Goal: Navigation & Orientation: Find specific page/section

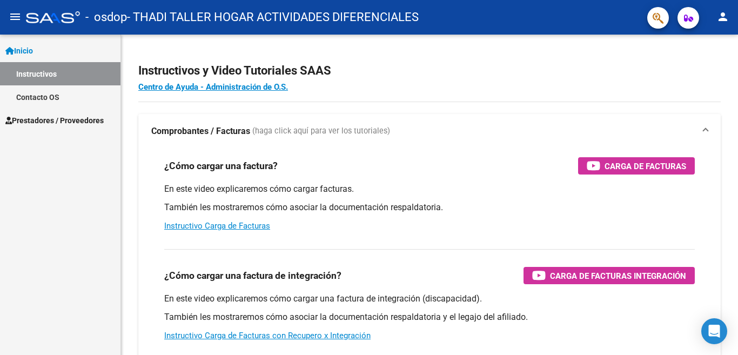
click at [60, 114] on span "Prestadores / Proveedores" at bounding box center [54, 120] width 98 height 12
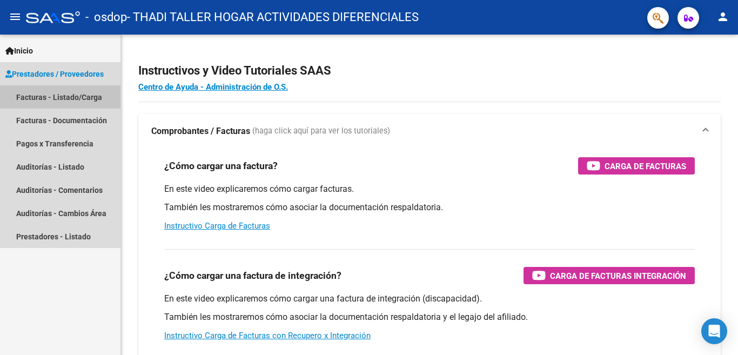
click at [73, 100] on link "Facturas - Listado/Carga" at bounding box center [60, 96] width 120 height 23
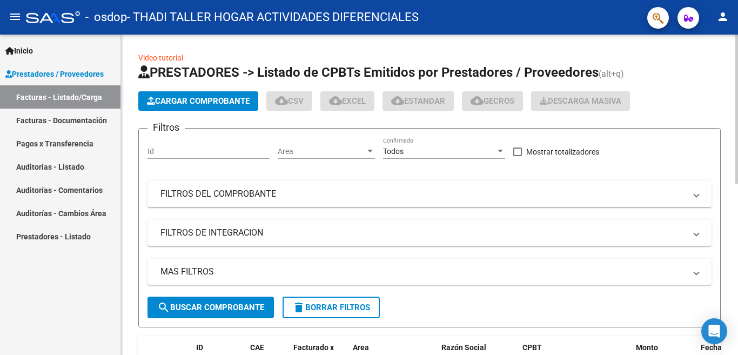
click at [195, 297] on button "search Buscar Comprobante" at bounding box center [210, 307] width 126 height 22
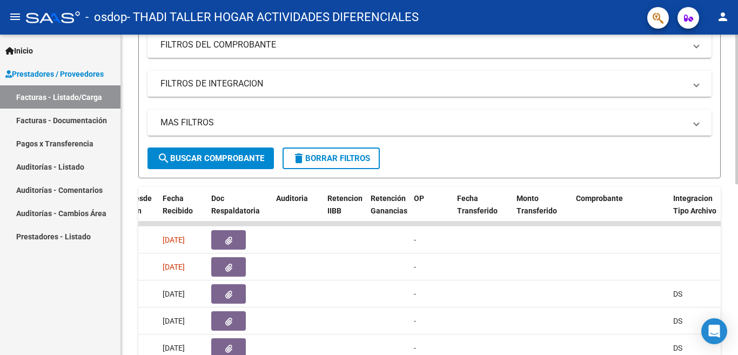
scroll to position [203, 0]
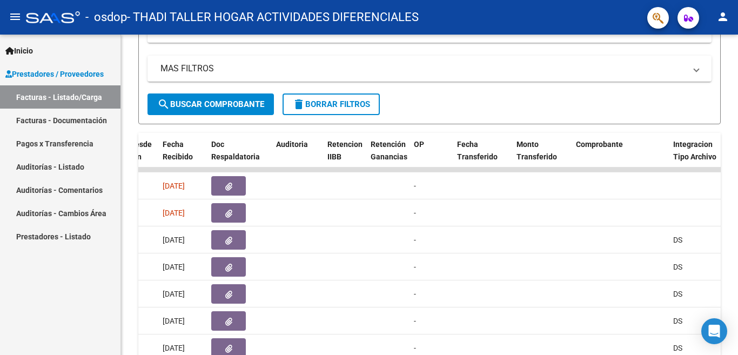
click at [30, 150] on link "Pagos x Transferencia" at bounding box center [60, 143] width 120 height 23
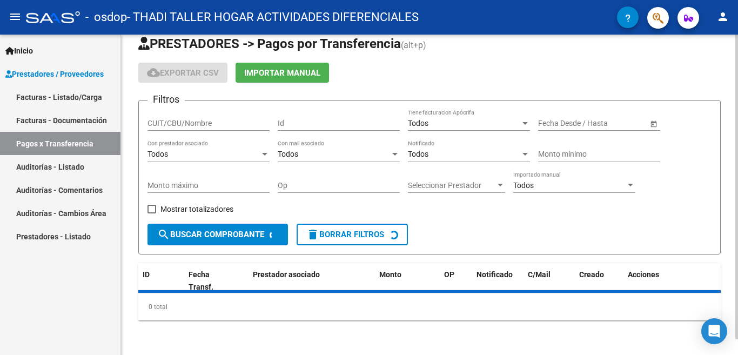
scroll to position [41, 0]
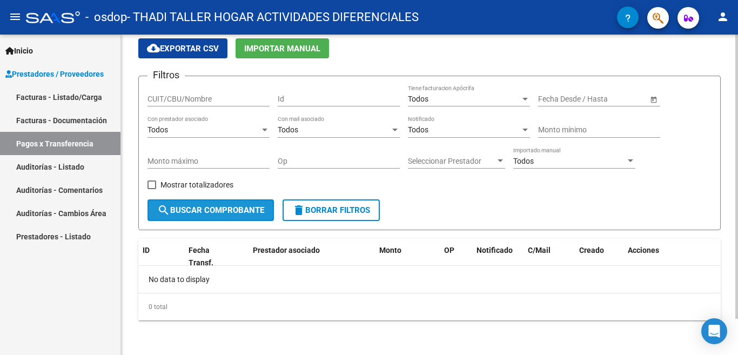
click at [235, 203] on button "search Buscar Comprobante" at bounding box center [210, 210] width 126 height 22
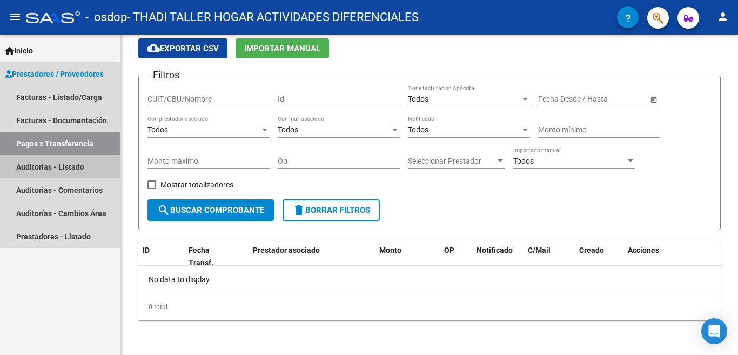
click at [49, 165] on link "Auditorías - Listado" at bounding box center [60, 166] width 120 height 23
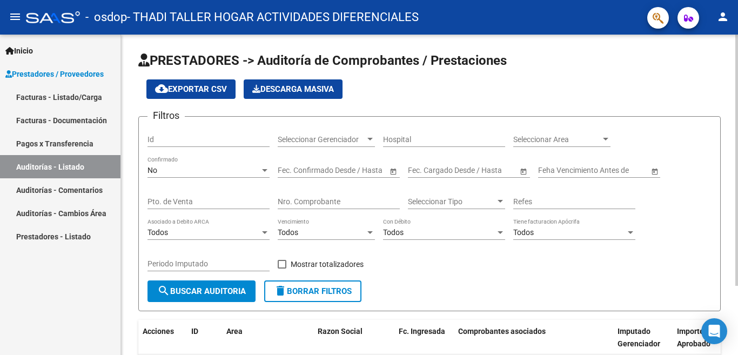
click at [211, 291] on span "search Buscar Auditoria" at bounding box center [201, 291] width 89 height 10
click at [92, 190] on link "Auditorías - Comentarios" at bounding box center [60, 189] width 120 height 23
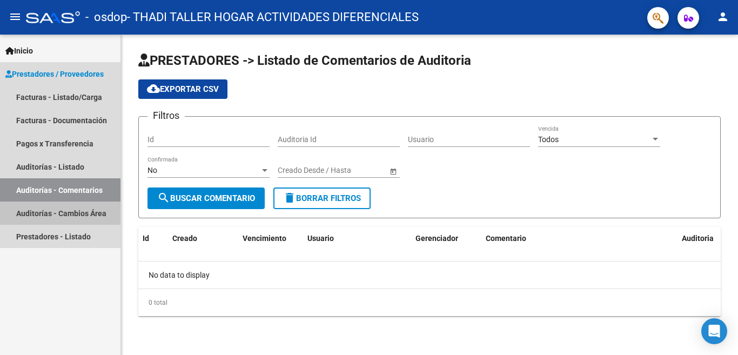
click at [78, 217] on link "Auditorías - Cambios Área" at bounding box center [60, 212] width 120 height 23
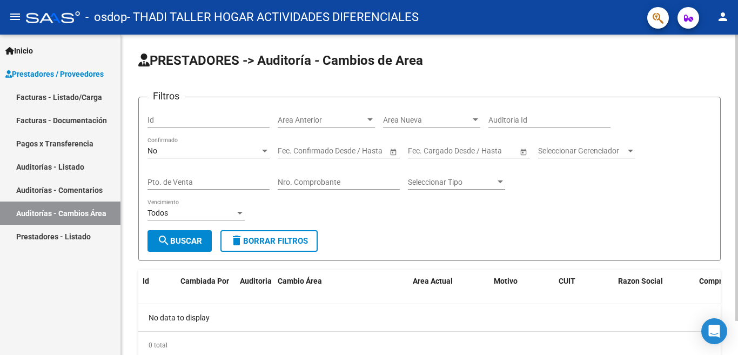
scroll to position [38, 0]
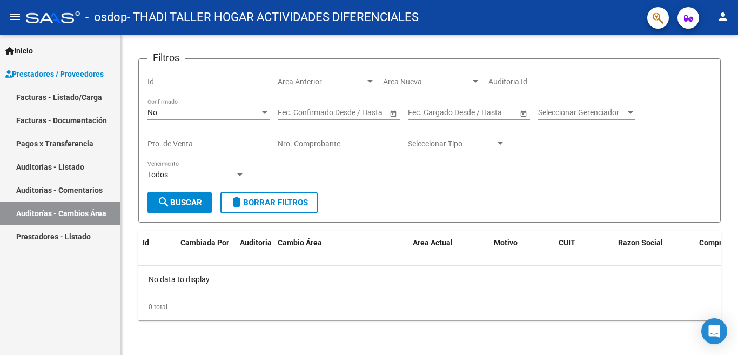
click at [46, 230] on link "Prestadores - Listado" at bounding box center [60, 236] width 120 height 23
